Goal: Check status: Check status

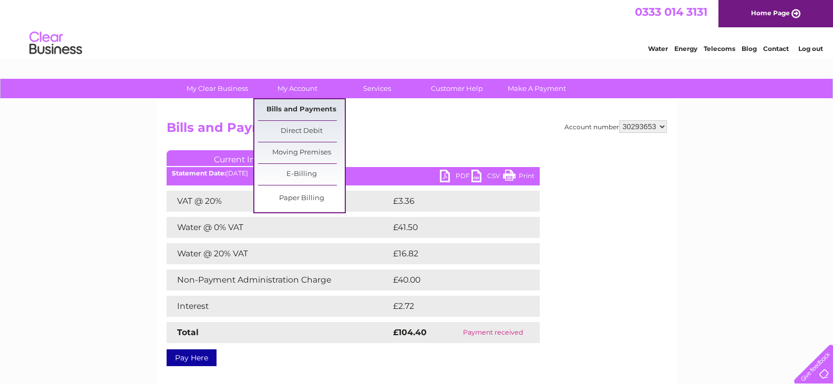
click at [316, 113] on link "Bills and Payments" at bounding box center [301, 109] width 87 height 21
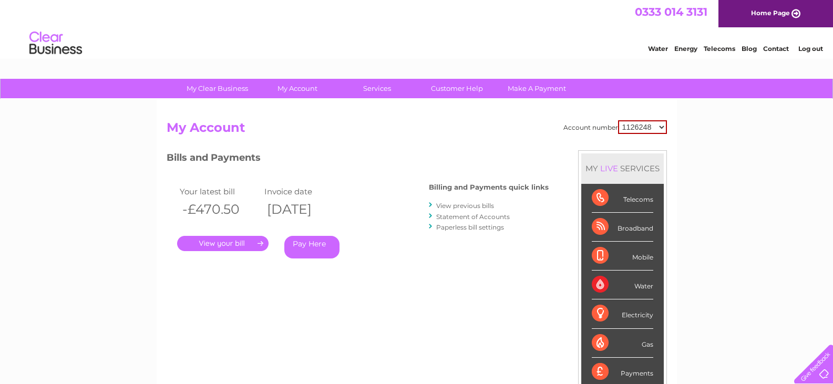
click at [664, 126] on select "1126248 30293653 30319204" at bounding box center [642, 127] width 49 height 14
select select "30293653"
click at [618, 120] on select "1126248 30293653 30319204" at bounding box center [642, 127] width 49 height 14
click at [485, 218] on link "Statement of Accounts" at bounding box center [473, 217] width 74 height 8
